Goal: Book appointment/travel/reservation

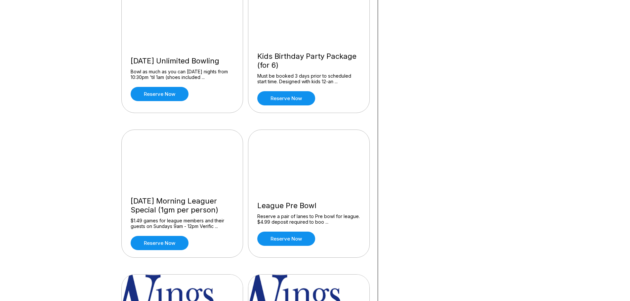
scroll to position [529, 0]
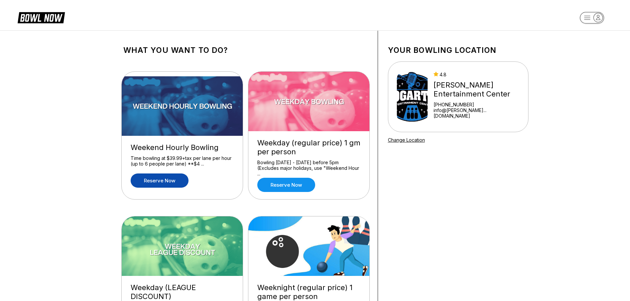
click at [178, 179] on link "Reserve now" at bounding box center [160, 181] width 58 height 14
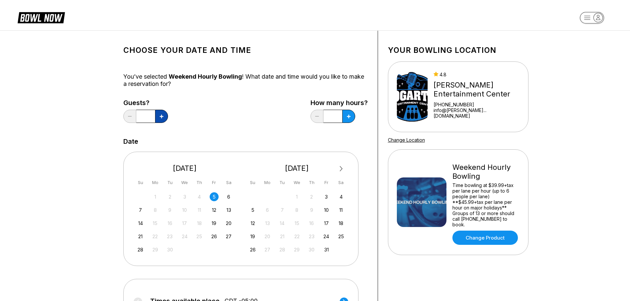
click at [166, 115] on button at bounding box center [161, 116] width 13 height 13
type input "*"
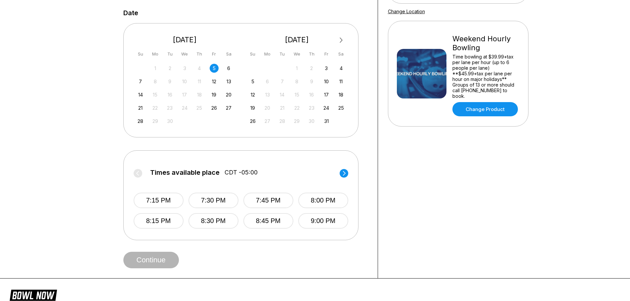
scroll to position [165, 0]
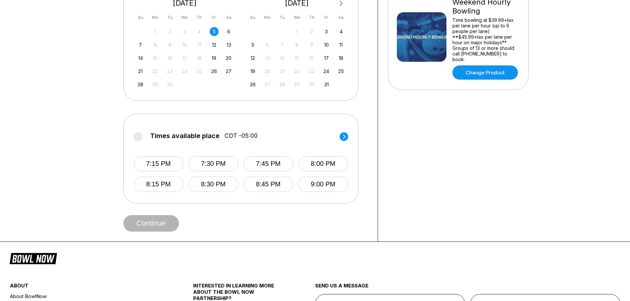
click at [345, 135] on circle at bounding box center [344, 136] width 9 height 9
click at [139, 139] on circle at bounding box center [138, 136] width 9 height 9
